Goal: Communication & Community: Answer question/provide support

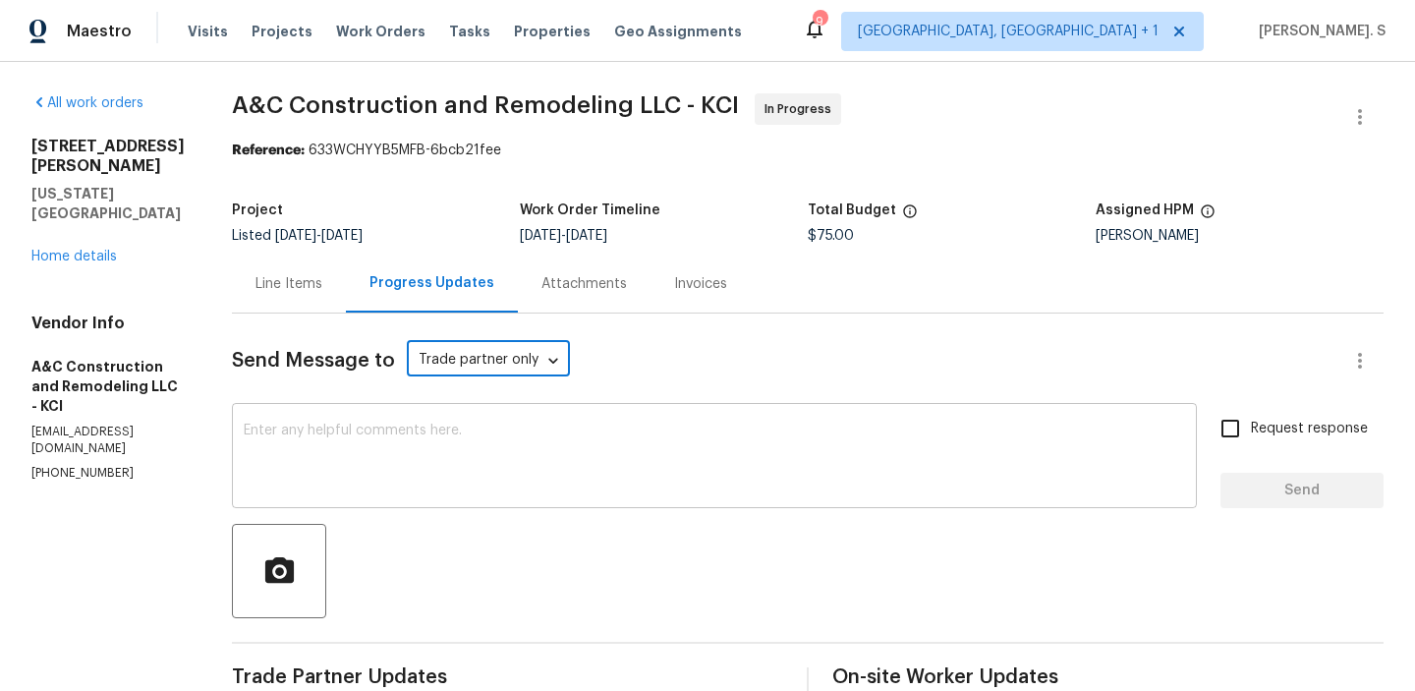
click at [500, 443] on textarea at bounding box center [714, 457] width 941 height 69
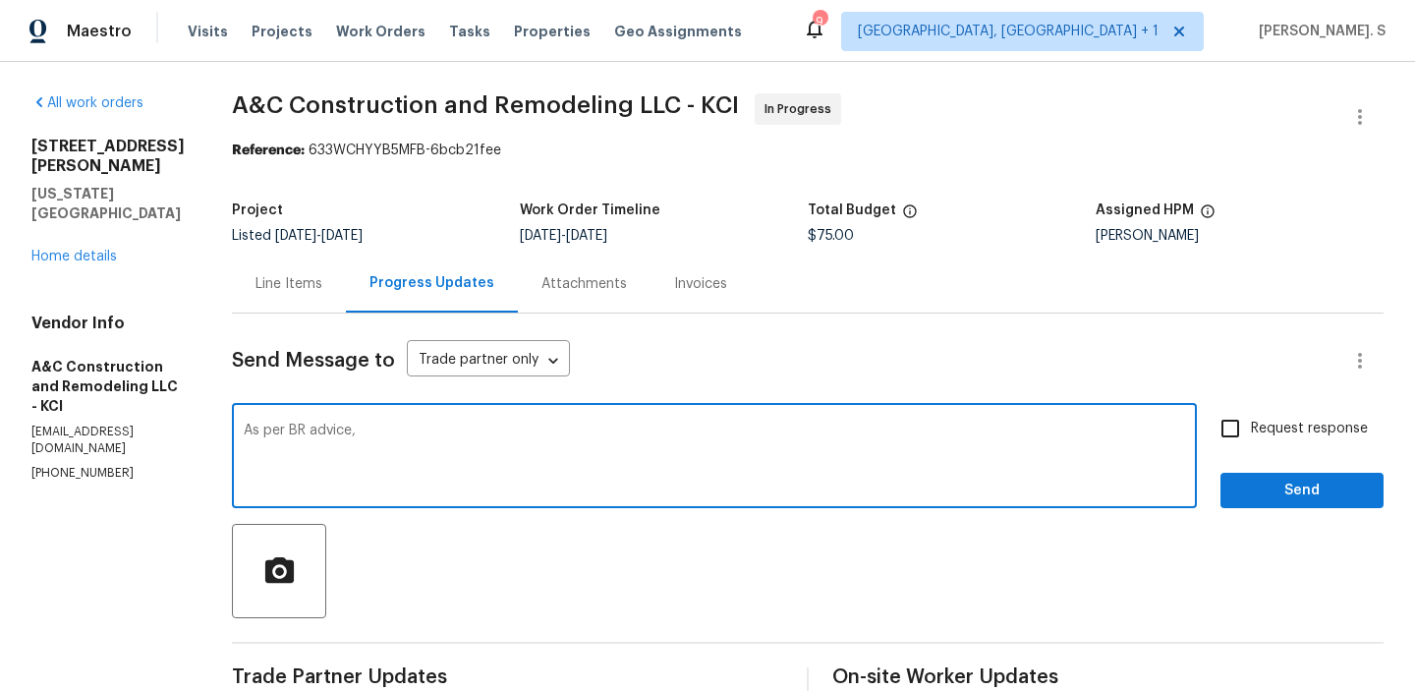
paste textarea "No need to repair any of the window and none appear to be leaking. cc: [PERSON_…"
click at [401, 427] on textarea "As per BR advice, No need to repair any of the window and none appear to be lea…" at bounding box center [714, 457] width 941 height 69
click at [0, 0] on div "windows," at bounding box center [0, 0] width 0 height 0
click at [0, 0] on span "there is" at bounding box center [0, 0] width 0 height 0
drag, startPoint x: 896, startPoint y: 427, endPoint x: 1411, endPoint y: 427, distance: 514.9
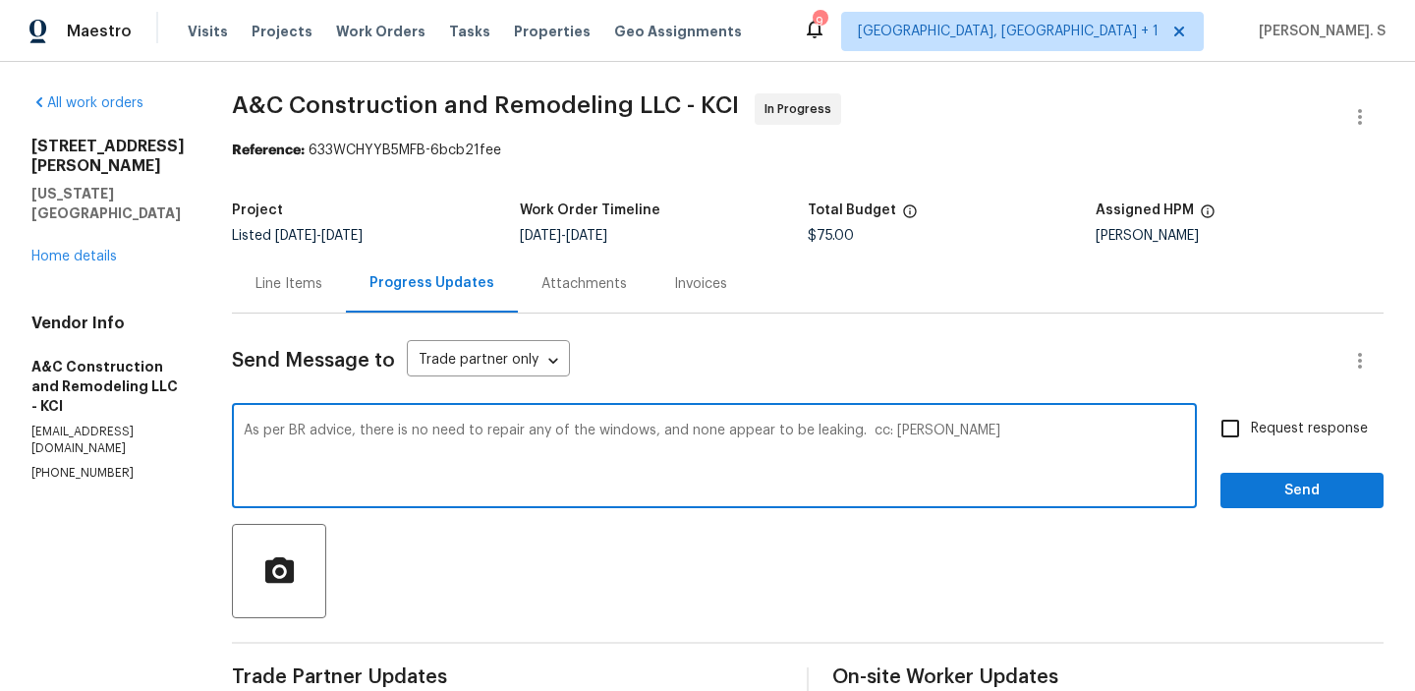
click at [0, 0] on div "Change the verb tense" at bounding box center [0, 0] width 0 height 0
click at [970, 459] on textarea "As per BR advice, there is no need to repair any of the windows, and none appea…" at bounding box center [714, 457] width 941 height 69
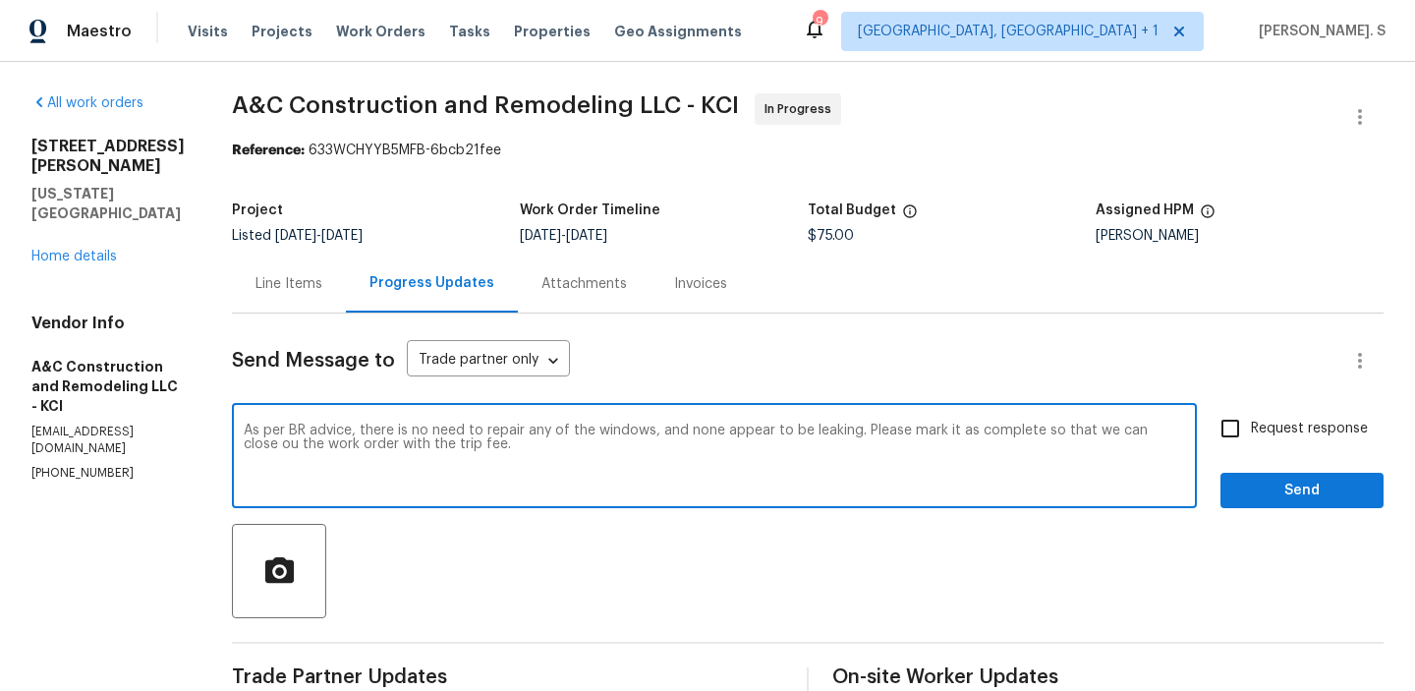
click at [970, 459] on textarea "As per BR advice, there is no need to repair any of the windows, and none appea…" at bounding box center [714, 457] width 941 height 69
type textarea "As per BR advice, there is no need to repair any of the windows, and none appea…"
click at [1318, 423] on span "Request response" at bounding box center [1309, 429] width 117 height 21
click at [1251, 423] on input "Request response" at bounding box center [1230, 428] width 41 height 41
checkbox input "true"
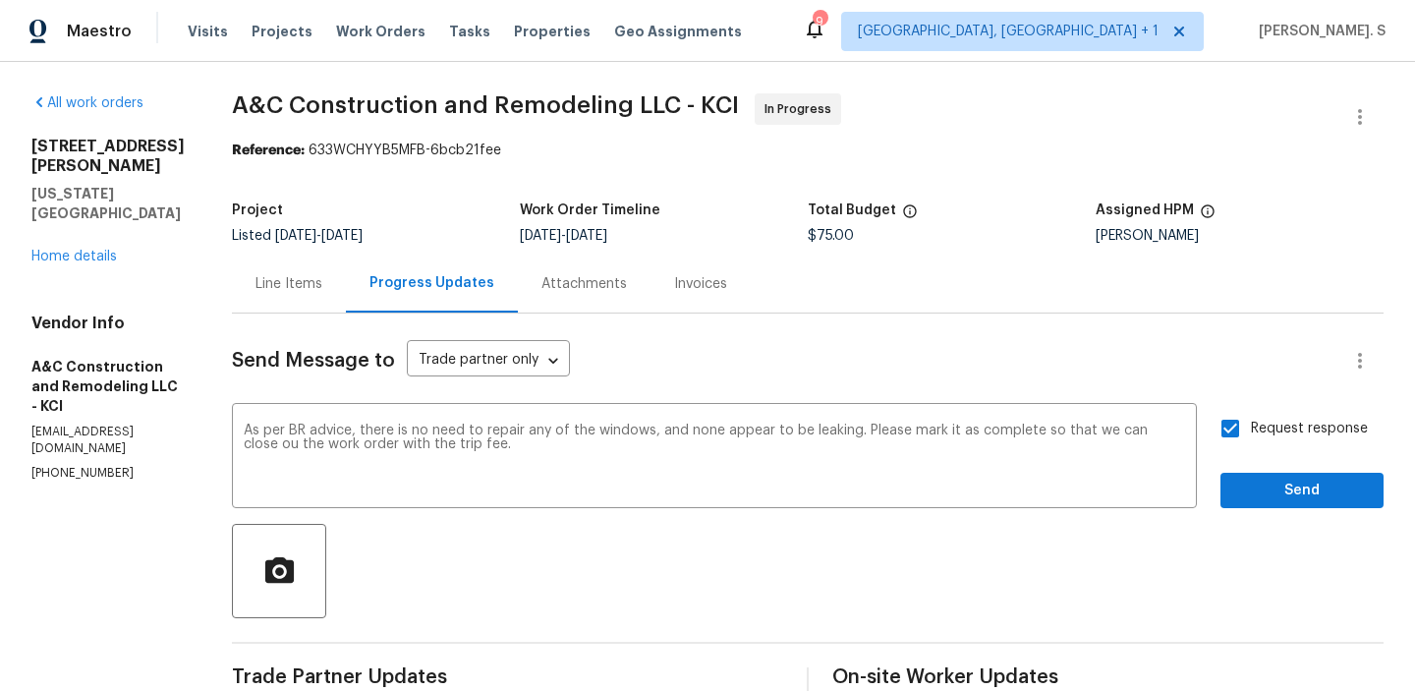
click at [1293, 472] on div "Request response Send" at bounding box center [1301, 458] width 163 height 100
click at [1316, 500] on span "Send" at bounding box center [1302, 491] width 132 height 25
